Goal: Transaction & Acquisition: Purchase product/service

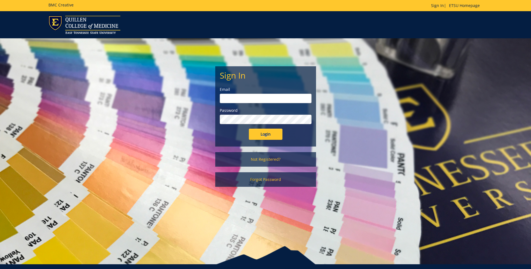
click at [239, 102] on input "email" at bounding box center [266, 99] width 92 height 10
type input "proffita@etsu.edu"
click at [249, 129] on input "Login" at bounding box center [266, 134] width 34 height 11
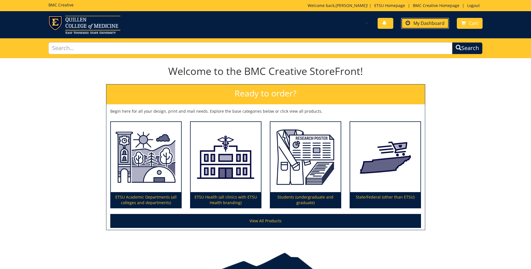
click at [412, 22] on link "My Dashboard" at bounding box center [425, 23] width 48 height 11
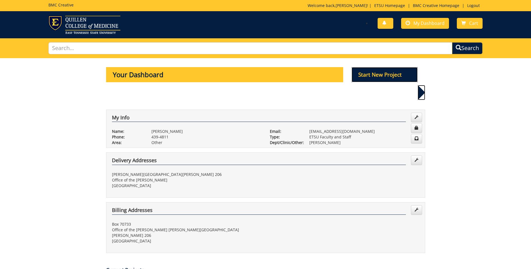
click at [393, 73] on p "Start New Project" at bounding box center [385, 74] width 66 height 15
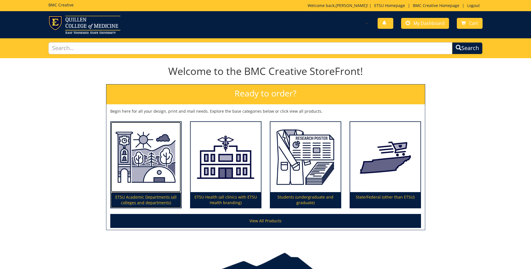
click at [139, 198] on p "ETSU Academic Departments (all colleges and departments)" at bounding box center [146, 200] width 70 height 16
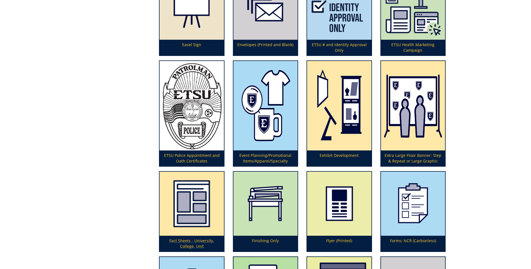
scroll to position [644, 0]
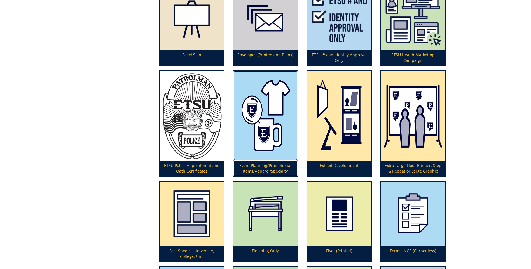
click at [263, 165] on p "Event Planning/Promotional Items/Apparel/Specialty" at bounding box center [265, 169] width 64 height 16
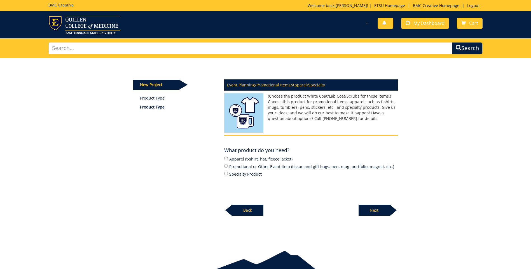
scroll to position [26, 0]
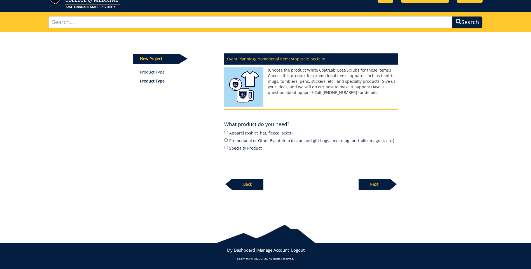
click at [226, 140] on input "Promotional or Other Event Item (tissue and gift bags, pen, mug, portfolio, mag…" at bounding box center [226, 140] width 4 height 4
radio input "true"
click at [378, 183] on p "Next" at bounding box center [374, 184] width 31 height 11
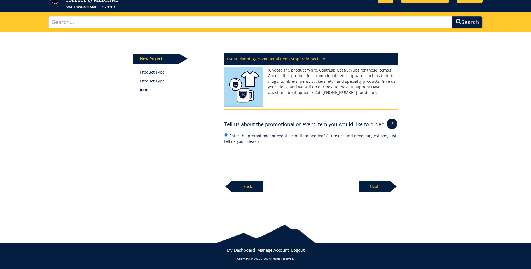
click at [243, 152] on input "Enter the promotional or event event item needed? (If unsure and need suggestio…" at bounding box center [253, 149] width 46 height 7
type input "Tissue paper with E logo"
click at [366, 187] on p "Next" at bounding box center [374, 186] width 31 height 11
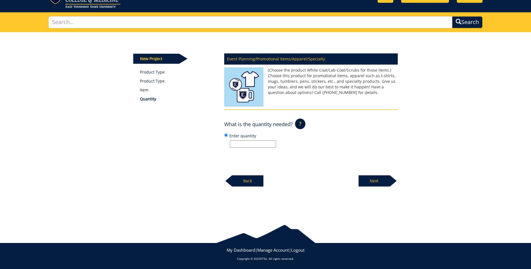
click at [241, 145] on input "Enter quantity" at bounding box center [253, 143] width 46 height 7
type input "1"
type input "200"
click at [371, 182] on p "Next" at bounding box center [374, 180] width 31 height 11
click at [247, 144] on input "Enter event information (name, date, time, location)" at bounding box center [253, 143] width 46 height 7
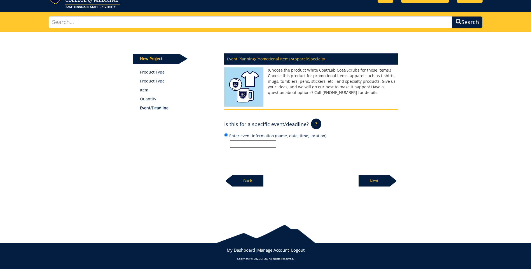
type input "Tissue paper with E logo"
click at [367, 181] on p "Next" at bounding box center [374, 180] width 31 height 11
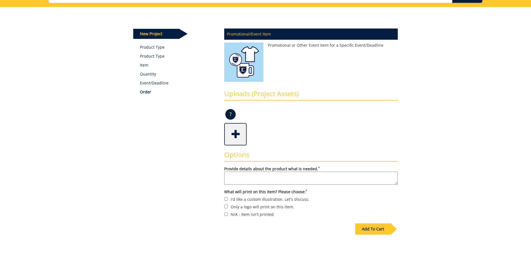
scroll to position [56, 0]
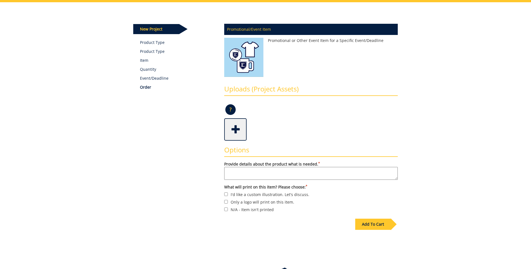
click at [231, 173] on textarea "Provide details about the product what is needed. *" at bounding box center [311, 173] width 174 height 13
type textarea "Please duplicate the tissue paper order like [PERSON_NAME] order in the Preside…"
click at [226, 201] on input "Only a logo will print on this item." at bounding box center [226, 202] width 4 height 4
checkbox input "true"
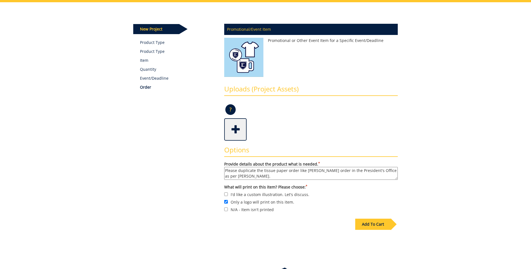
click at [368, 222] on div "Add To Cart" at bounding box center [373, 224] width 36 height 11
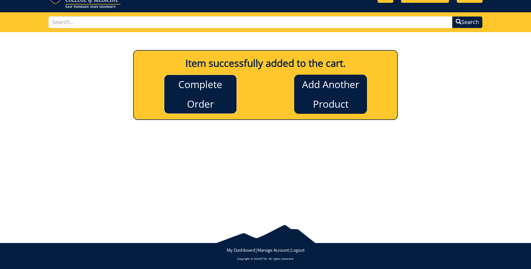
click at [221, 103] on link "Complete Order" at bounding box center [200, 94] width 73 height 39
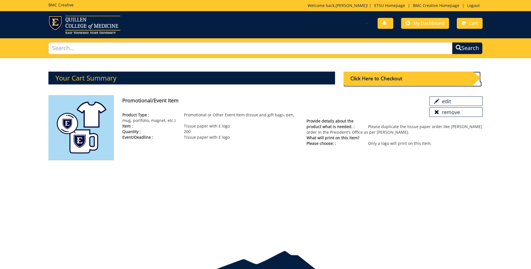
click at [390, 75] on div "Click Here to Checkout" at bounding box center [407, 79] width 129 height 14
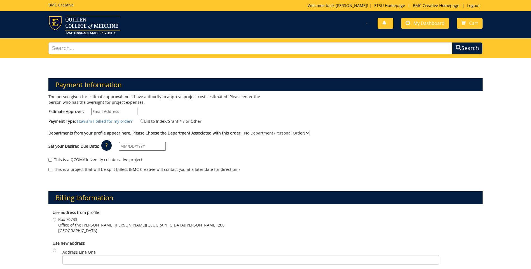
click at [118, 110] on input "Estimate Approver:" at bounding box center [114, 111] width 46 height 7
type input "proffita@etsu.edu"
type input "05/09/2025"
type input "Box 70733"
type input "Office of the Provost-Burgin Dossett Hall Room 206"
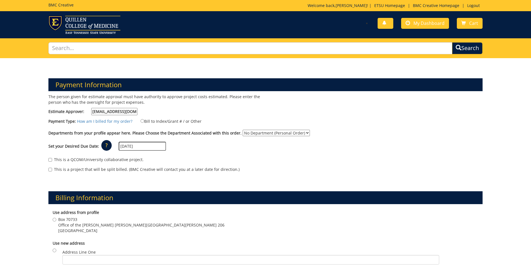
type input "Johnson City"
type input "37614"
type input "Box 70733"
type input "Office of the Provost-Burgin Dossett Hall Room 206"
type input "Johnson City"
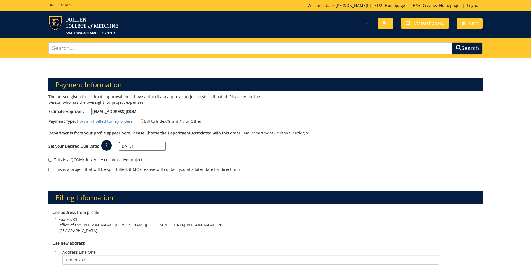
type input "37614"
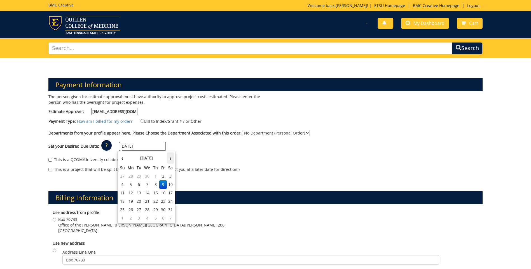
click at [170, 158] on th "›" at bounding box center [170, 158] width 7 height 11
drag, startPoint x: 170, startPoint y: 158, endPoint x: 155, endPoint y: 184, distance: 30.1
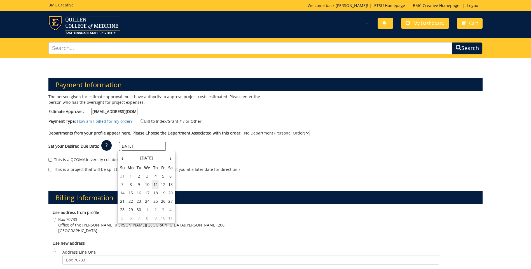
click at [155, 184] on td "11" at bounding box center [156, 185] width 8 height 8
type input "[DATE]"
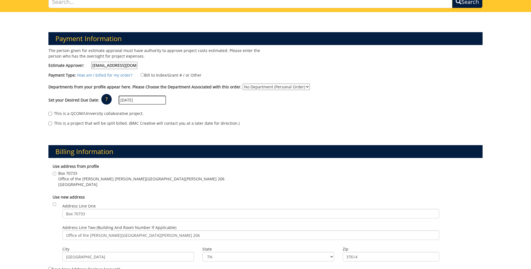
scroll to position [56, 0]
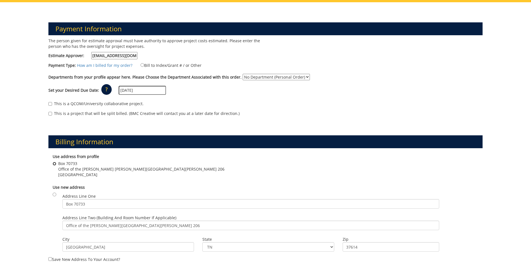
click at [54, 164] on input "Box 70733 Office of the Provost Burgin Dossett Hall Room 206 Johnson City , TN …" at bounding box center [55, 164] width 4 height 4
radio input "true"
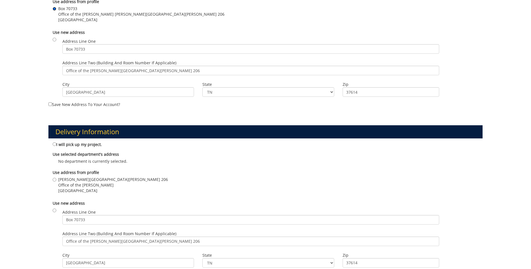
scroll to position [224, 0]
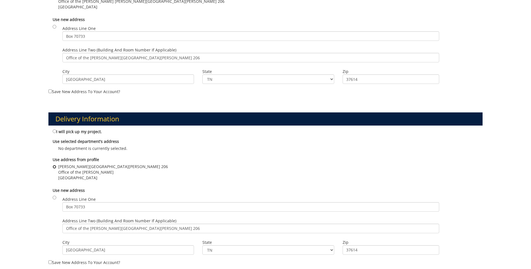
click at [55, 168] on input "Burgin Dossett Hall Room 206 Office of the Provost Johnson City , TN 37614" at bounding box center [55, 167] width 4 height 4
radio input "true"
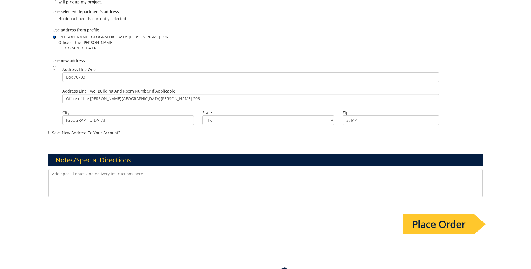
scroll to position [364, 0]
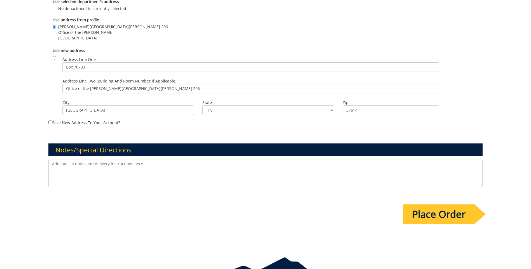
click at [60, 167] on textarea at bounding box center [265, 173] width 434 height 28
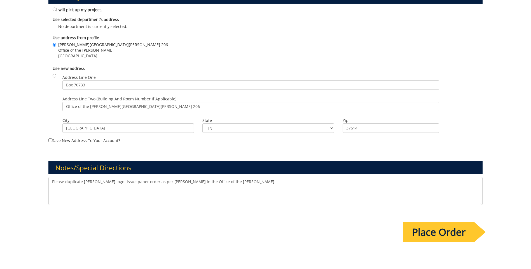
scroll to position [336, 0]
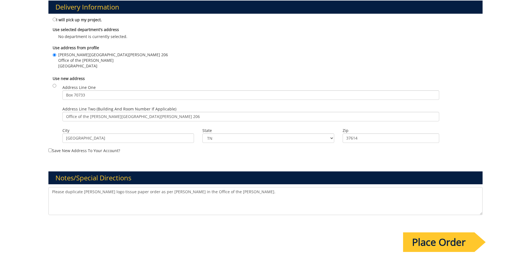
type textarea "Please duplicate Karen Mann's logo tissue paper order as per Gina Osborne in th…"
click at [437, 244] on input "Place Order" at bounding box center [438, 243] width 71 height 20
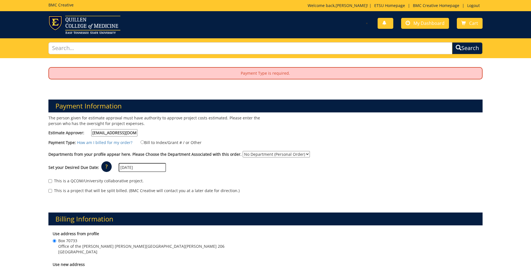
click at [301, 154] on select "No Department (Personal Order) Provost" at bounding box center [276, 154] width 67 height 6
select select "283"
click at [243, 151] on select "No Department (Personal Order) Provost" at bounding box center [276, 154] width 67 height 6
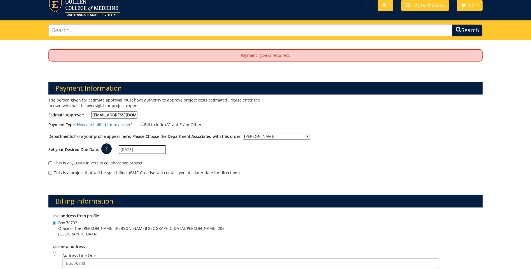
scroll to position [28, 0]
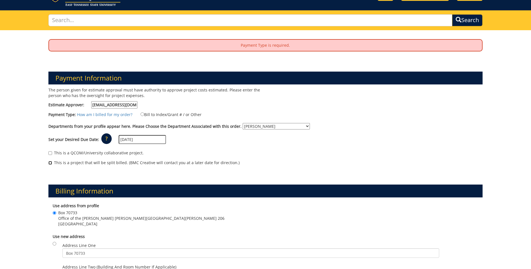
click at [49, 163] on input "This is a project that will be split billed. (BMC Creative will contact you at …" at bounding box center [50, 163] width 4 height 4
click at [50, 161] on input "This is a project that will be split billed. (BMC Creative will contact you at …" at bounding box center [50, 163] width 4 height 4
checkbox input "false"
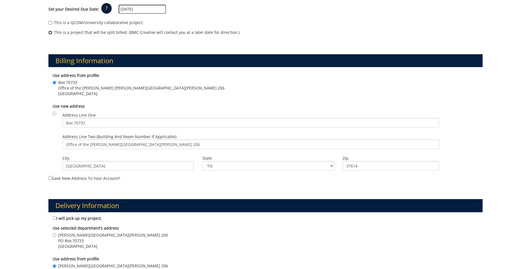
scroll to position [168, 0]
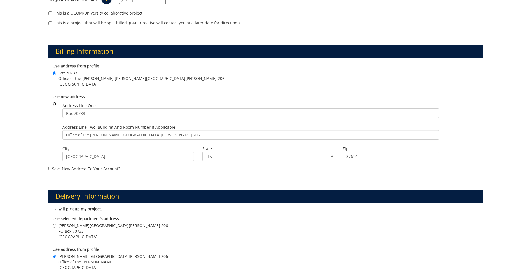
click at [55, 103] on input "radio" at bounding box center [55, 104] width 4 height 4
radio input "true"
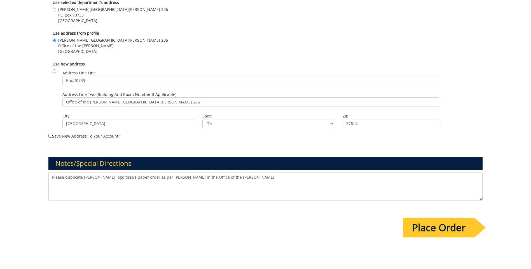
scroll to position [392, 0]
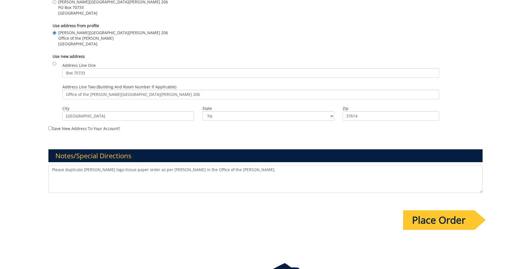
click at [440, 224] on input "Place Order" at bounding box center [438, 220] width 71 height 20
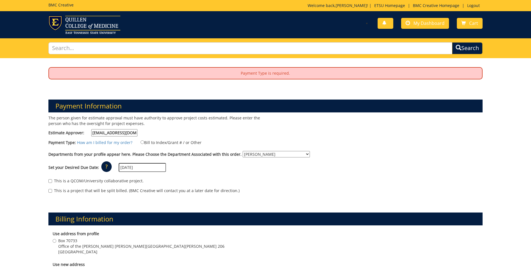
click at [259, 75] on p "Payment Type is required." at bounding box center [265, 73] width 433 height 11
click at [140, 143] on input "Bill to Index/Grant # / or Other" at bounding box center [142, 142] width 4 height 4
radio input "true"
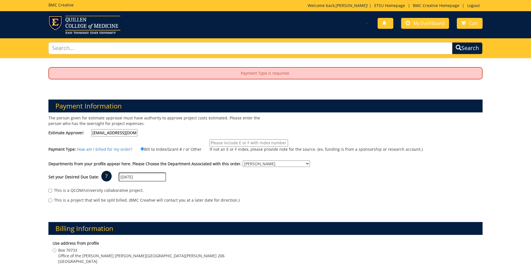
click at [237, 140] on input "If not an E or F index, please provide note for the source. (ex. funding is fro…" at bounding box center [249, 142] width 78 height 7
click at [214, 142] on input "If not an E or F index, please provide note for the source. (ex. funding is fro…" at bounding box center [249, 142] width 78 height 7
paste input "10-40000-100000-100-{INSERT ACCOUNT}-450-999-999-999"
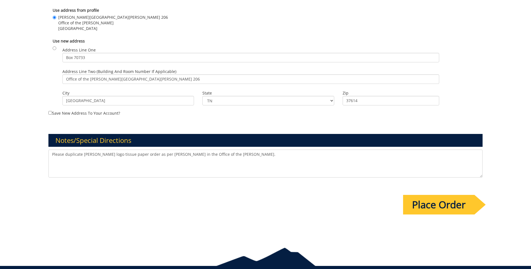
scroll to position [420, 0]
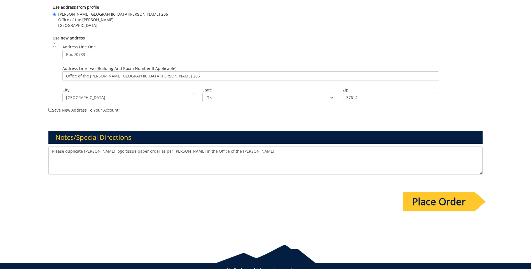
type input "10-40000-100000-100-{INSERT ACCOUNT}-450-999-999-999"
click at [434, 204] on input "Place Order" at bounding box center [438, 202] width 71 height 20
